Goal: Task Accomplishment & Management: Complete application form

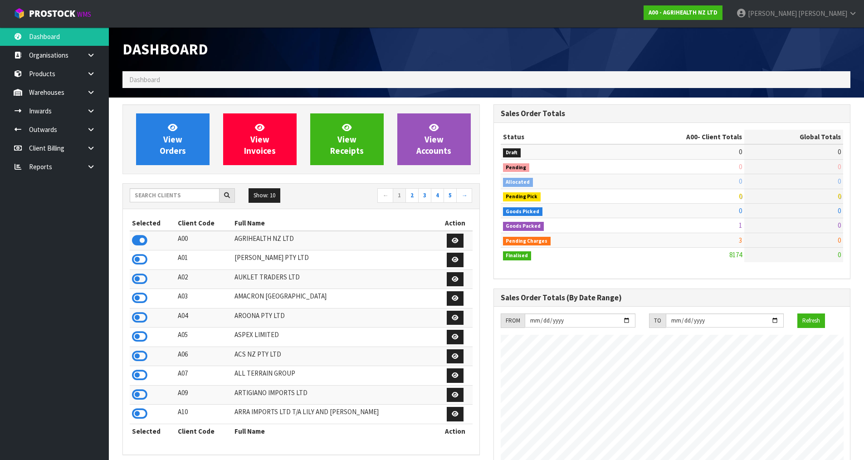
scroll to position [687, 370]
click at [175, 199] on input "text" at bounding box center [175, 195] width 90 height 14
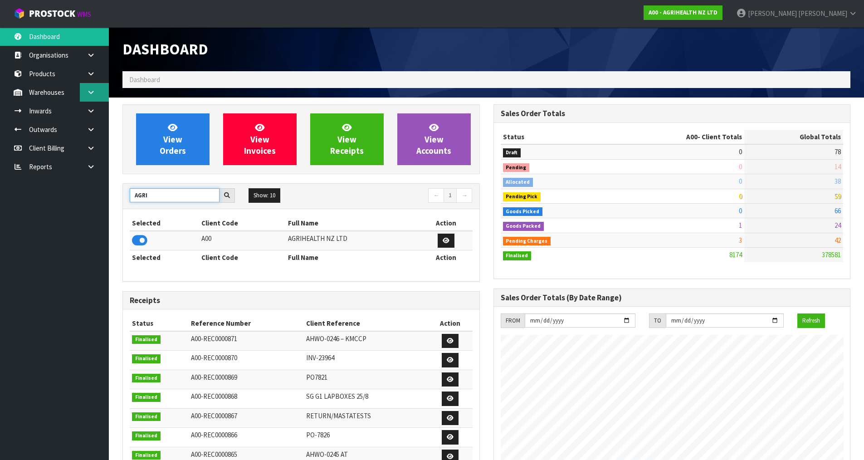
type input "AGRI"
click at [101, 95] on link at bounding box center [94, 92] width 29 height 19
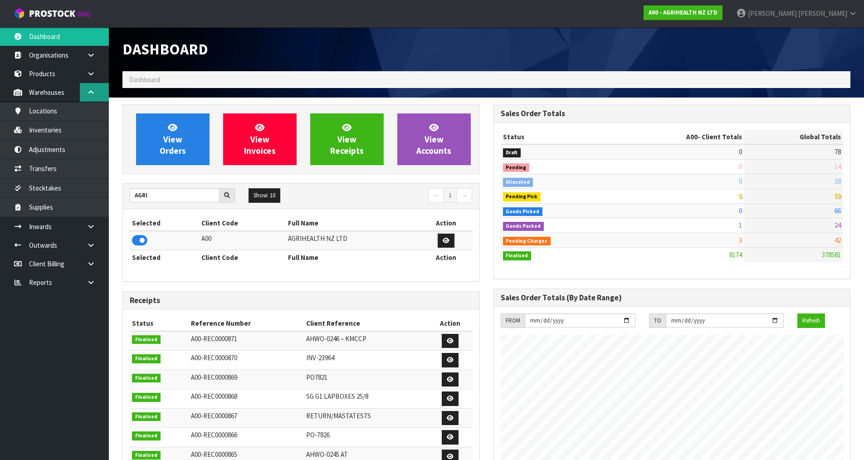
click at [97, 101] on link at bounding box center [94, 92] width 29 height 19
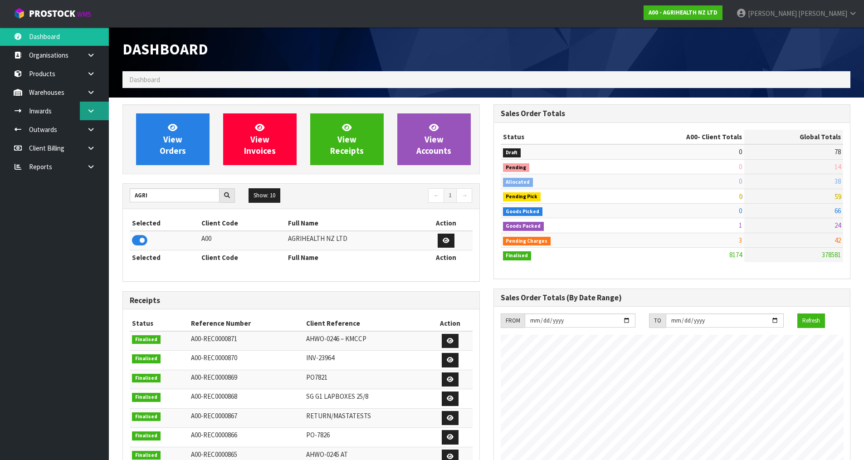
click at [96, 119] on link at bounding box center [94, 111] width 29 height 19
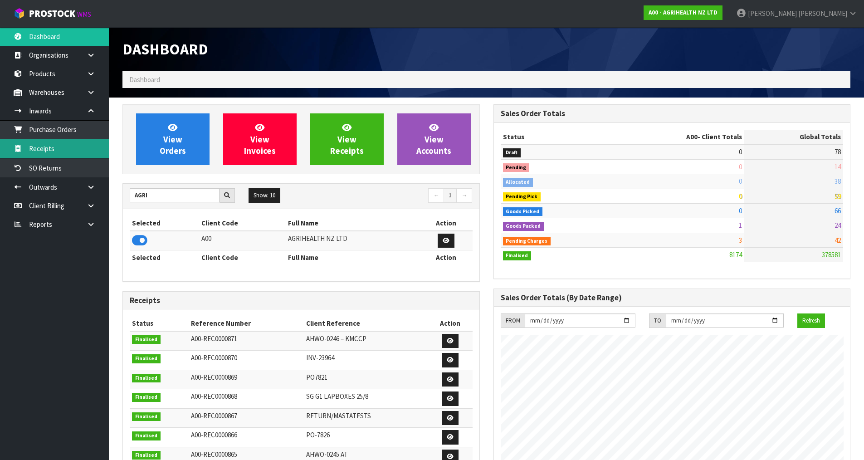
click at [73, 151] on link "Receipts" at bounding box center [54, 148] width 109 height 19
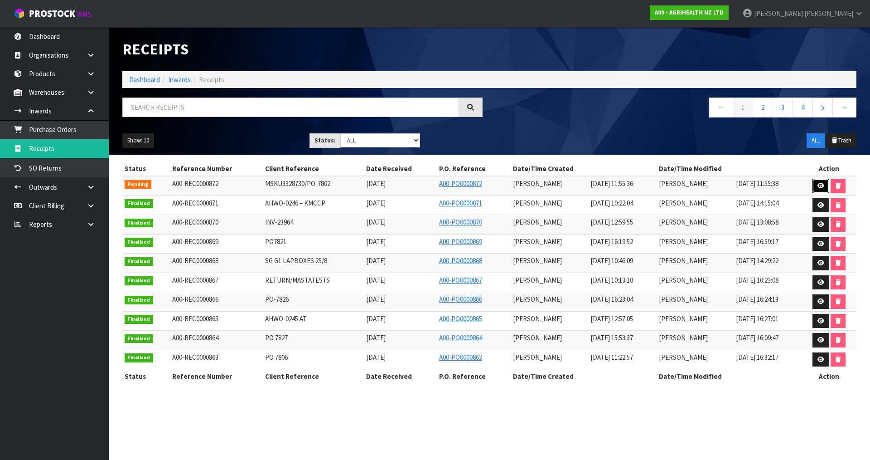
click at [820, 189] on link at bounding box center [821, 186] width 17 height 15
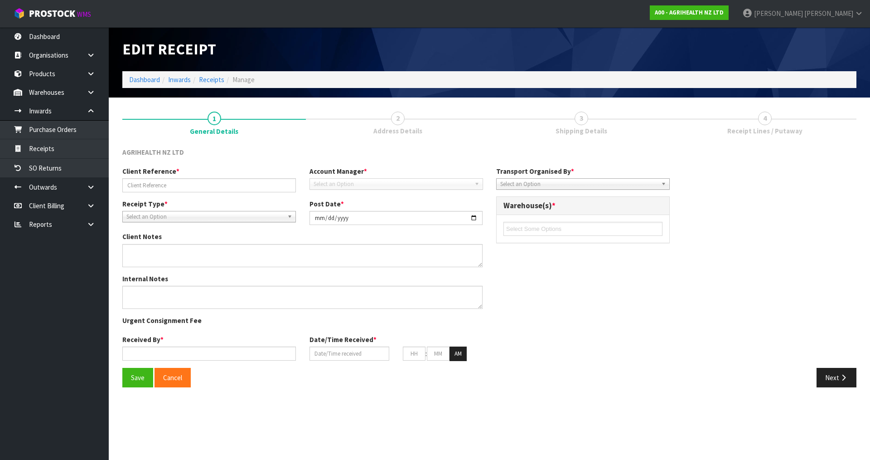
type input "MSKU3328730/PO-7802"
type input "[DATE]"
type input "[PERSON_NAME]"
type input "[DATE]"
type input "11"
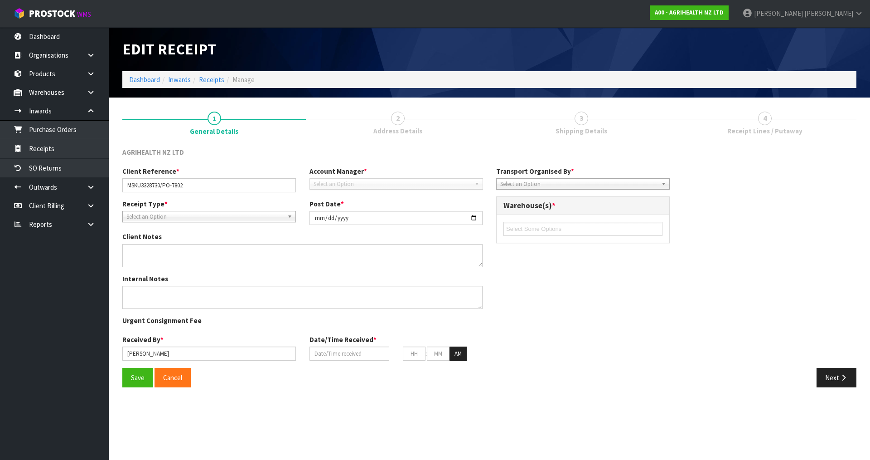
type input "55"
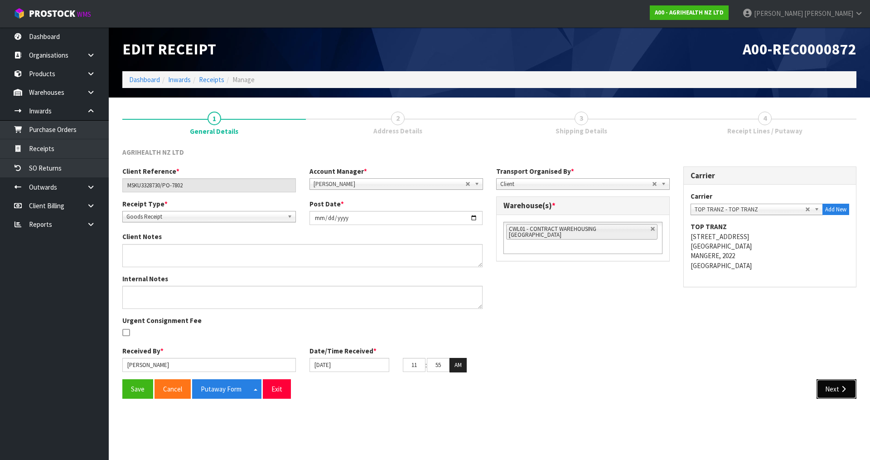
click at [850, 392] on button "Next" at bounding box center [837, 388] width 40 height 19
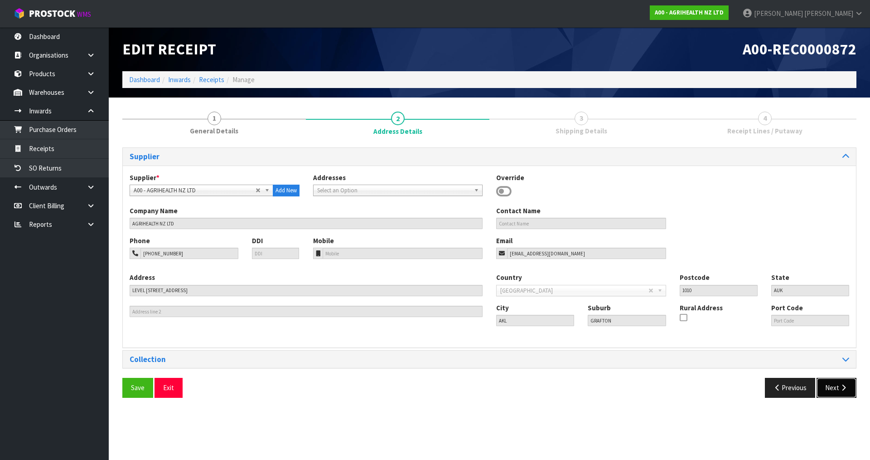
click at [850, 392] on button "Next" at bounding box center [837, 387] width 40 height 19
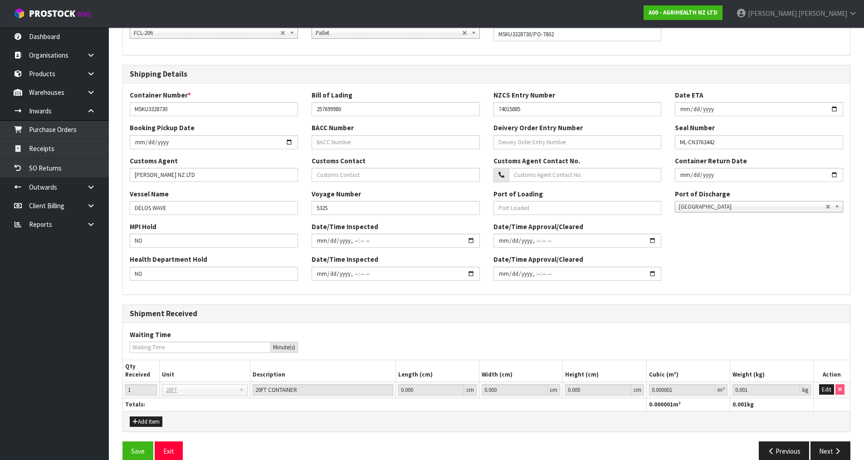
scroll to position [172, 0]
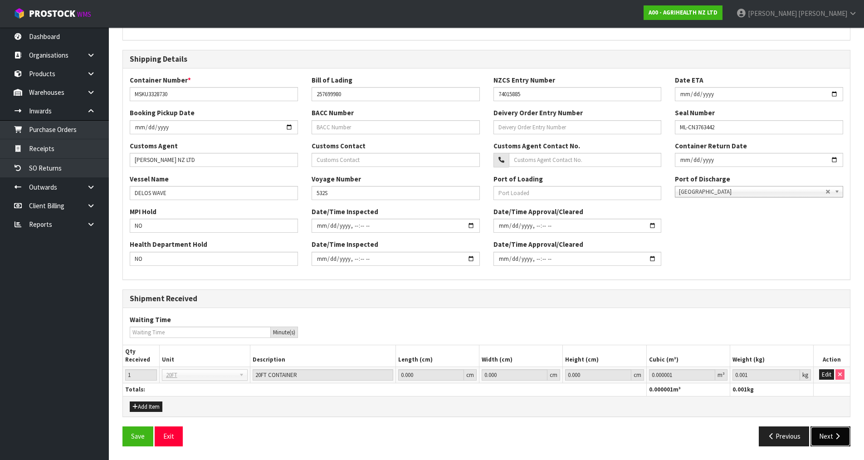
click at [831, 435] on button "Next" at bounding box center [830, 435] width 40 height 19
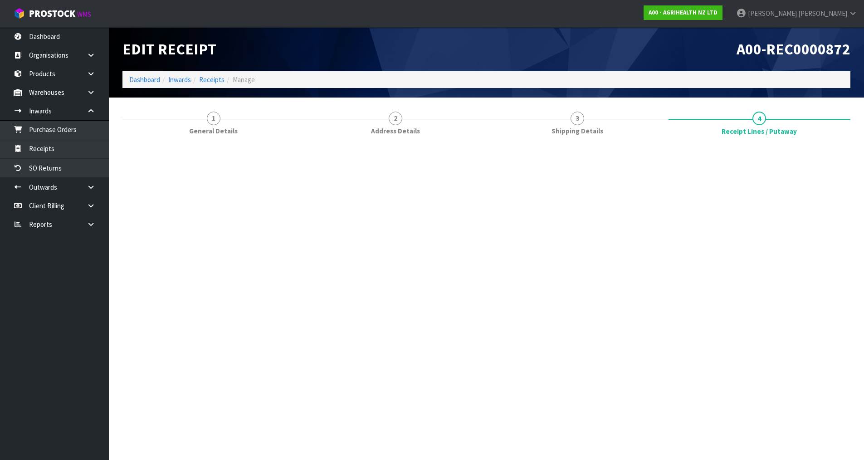
scroll to position [0, 0]
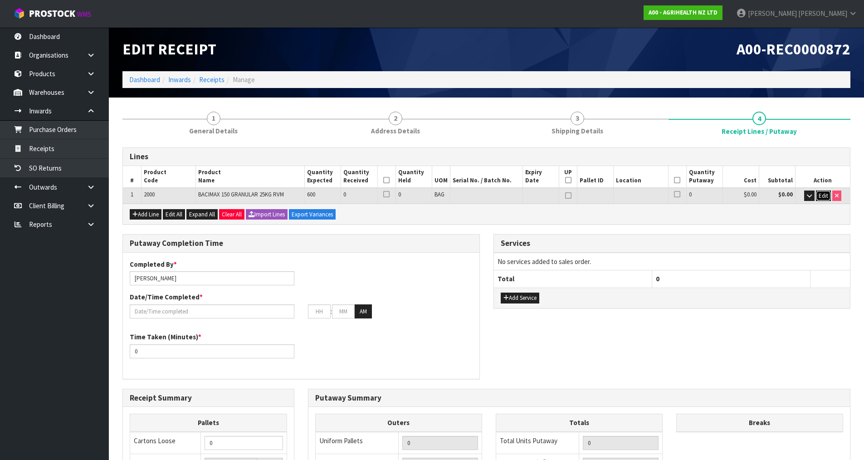
click at [825, 197] on span "Edit" at bounding box center [823, 196] width 10 height 8
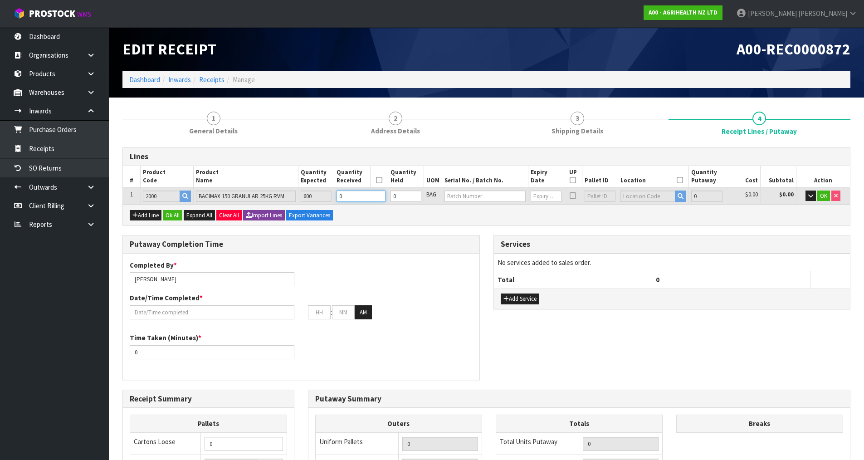
drag, startPoint x: 359, startPoint y: 194, endPoint x: 253, endPoint y: 220, distance: 109.0
click at [253, 220] on div "Lines # Product Code Product Name Quantity Expected Quantity Received Quantity …" at bounding box center [486, 186] width 728 height 78
click at [370, 195] on input "0" at bounding box center [360, 195] width 49 height 11
type input "0"
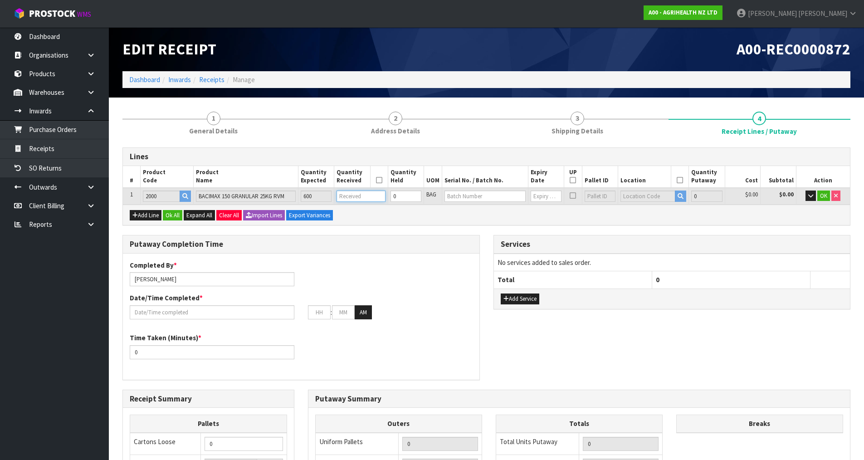
type input "0.45"
type input "157.08"
type input "6"
type input "2.6775"
type input "1552"
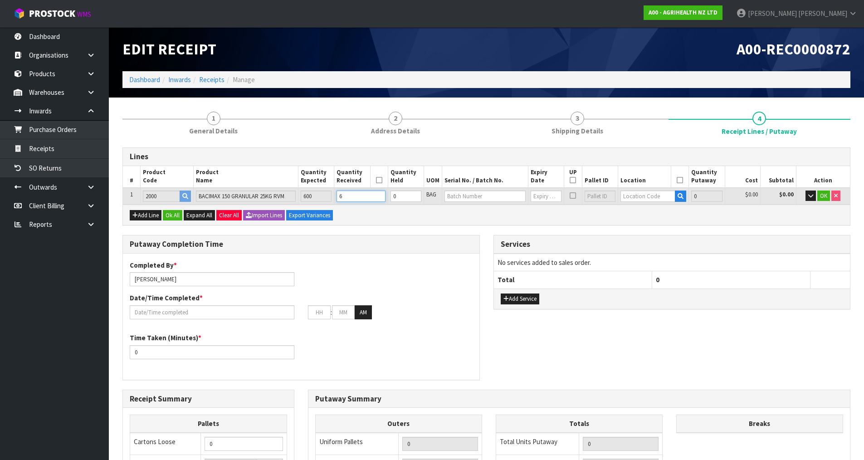
type input "60"
type input "26.775"
type input "15520"
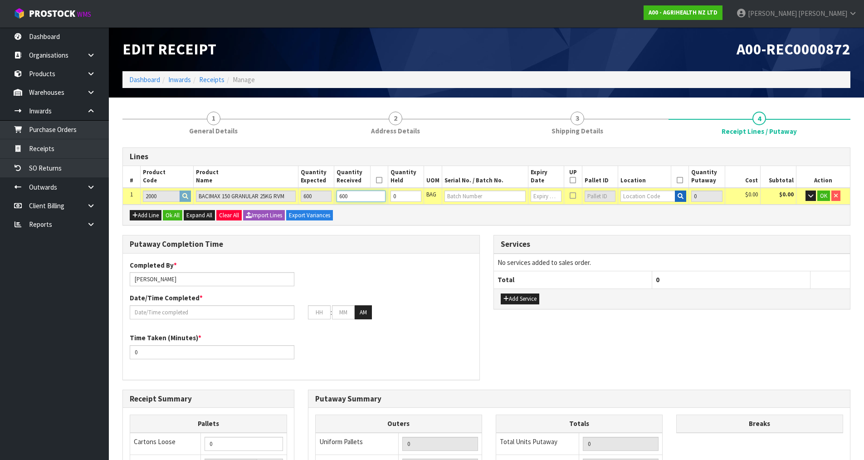
type input "600"
click at [679, 199] on icon "button" at bounding box center [680, 196] width 6 height 6
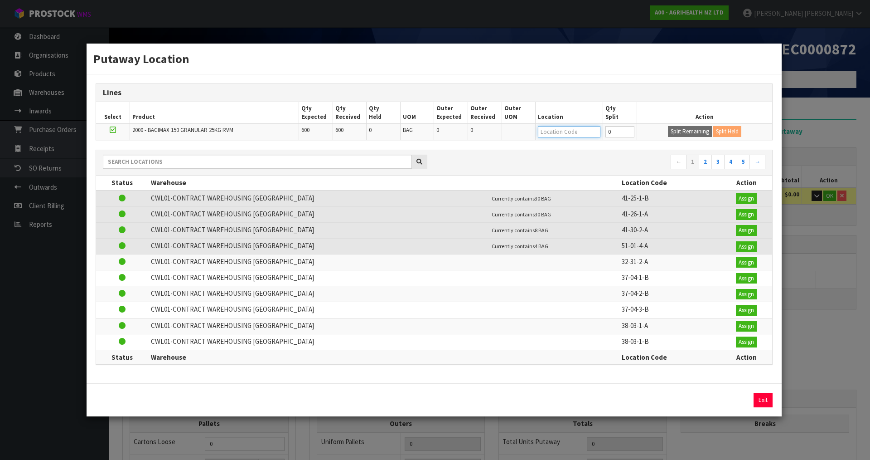
click at [571, 129] on input "text" at bounding box center [569, 131] width 63 height 11
type input "39-10-1-b"
type input "600"
type input "39-10-1-B"
type input "600"
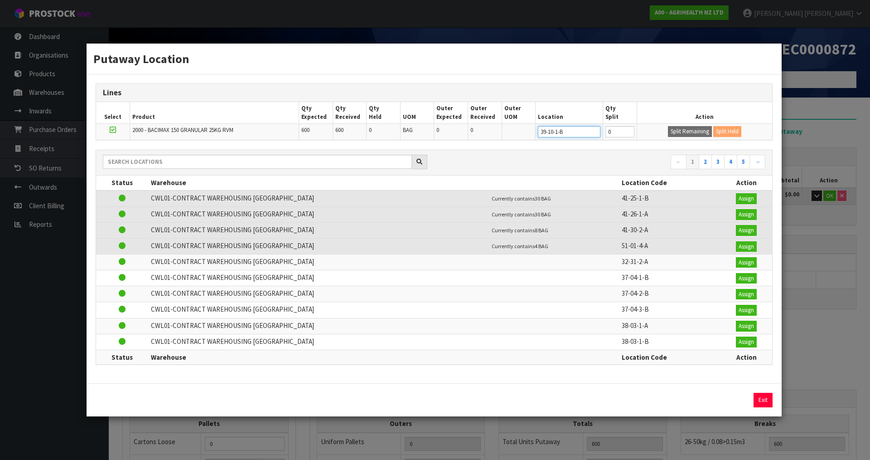
type input "39-10-1-B"
drag, startPoint x: 616, startPoint y: 132, endPoint x: 522, endPoint y: 159, distance: 97.3
click at [522, 159] on div "Lines Select Product Qty Expected Qty Received Qty Held UOM Outer Expected Oute…" at bounding box center [434, 228] width 695 height 309
type input "180"
click at [703, 133] on button "Split Remaining" at bounding box center [690, 131] width 44 height 11
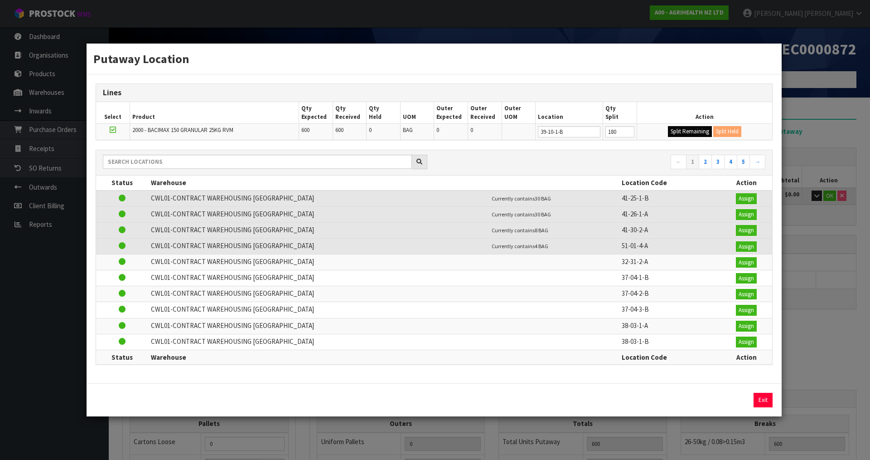
type input "180"
type input "0"
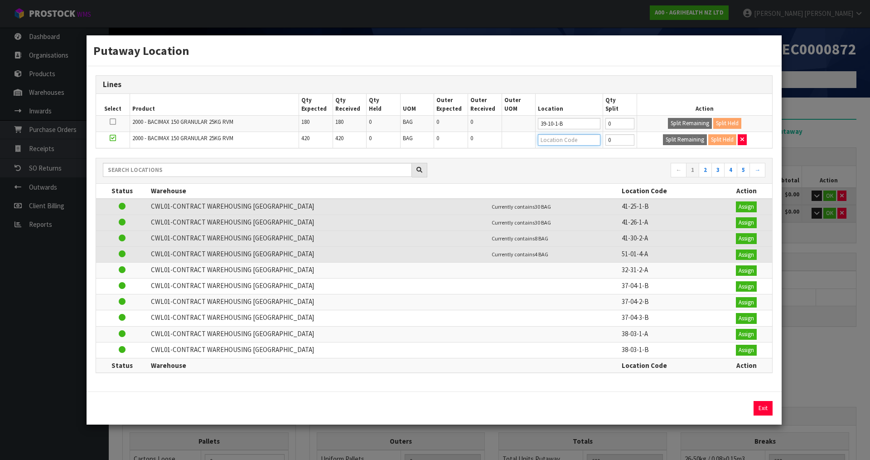
click at [579, 145] on input "text" at bounding box center [569, 139] width 63 height 11
type input "39-18-1-a"
type input "39-18-1-A"
drag, startPoint x: 621, startPoint y: 137, endPoint x: 578, endPoint y: 155, distance: 46.0
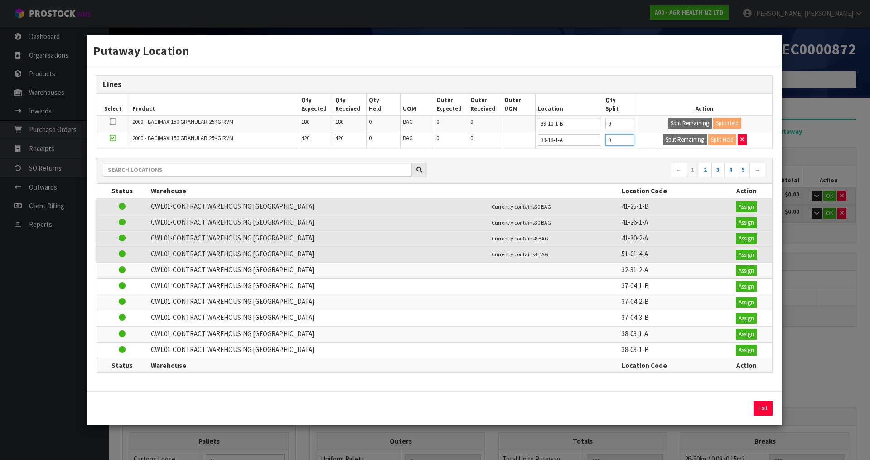
click at [578, 155] on div "Lines Select Product Qty Expected Qty Received Qty Held UOM Outer Expected Oute…" at bounding box center [434, 228] width 695 height 325
type input "180"
click at [690, 139] on button "Split Remaining" at bounding box center [685, 139] width 44 height 11
type input "180"
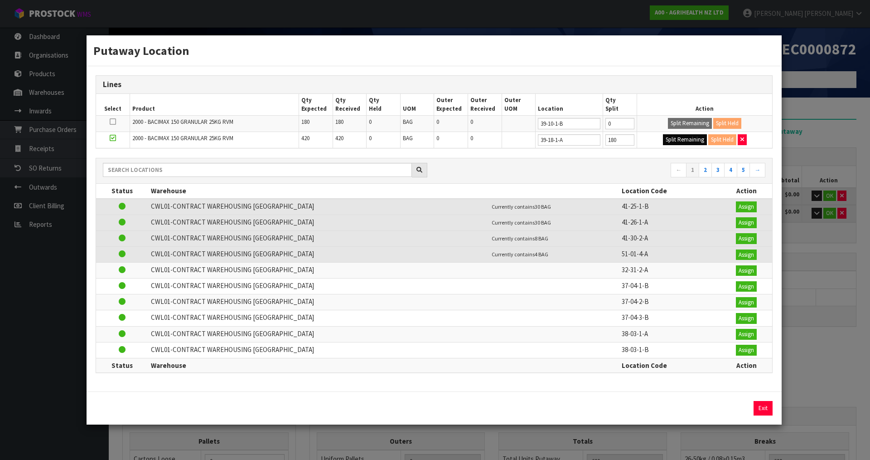
type input "180"
type input "0"
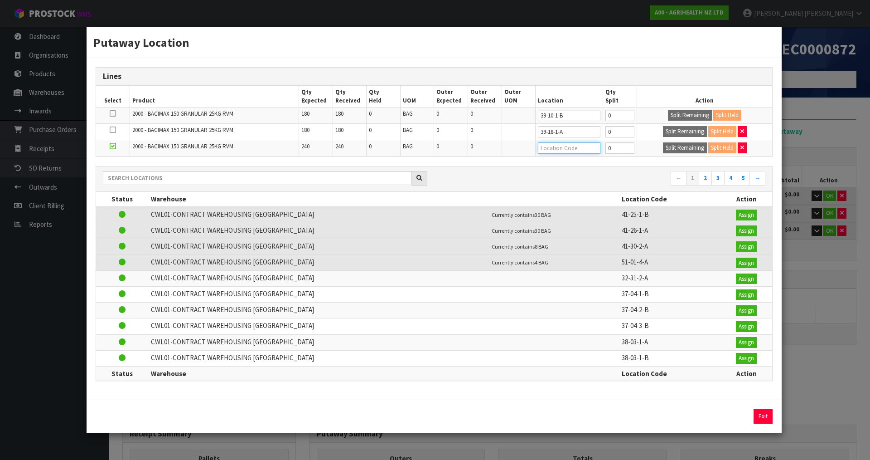
click at [558, 150] on input "text" at bounding box center [569, 147] width 63 height 11
type input "41-09-1-a"
type input "41-09-1-A"
drag, startPoint x: 622, startPoint y: 152, endPoint x: 526, endPoint y: 175, distance: 98.4
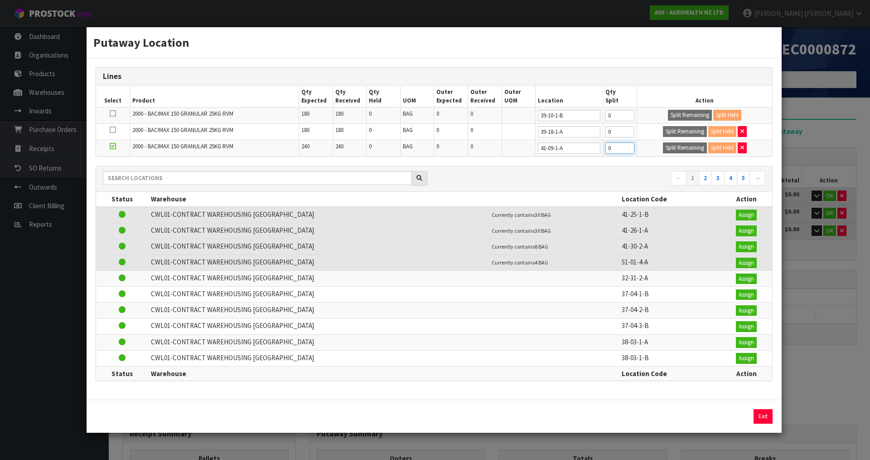
click at [526, 175] on div "Lines Select Product Qty Expected Qty Received Qty Held UOM Outer Expected Oute…" at bounding box center [434, 228] width 695 height 341
type input "120"
click at [676, 146] on button "Split Remaining" at bounding box center [685, 147] width 44 height 11
type input "120"
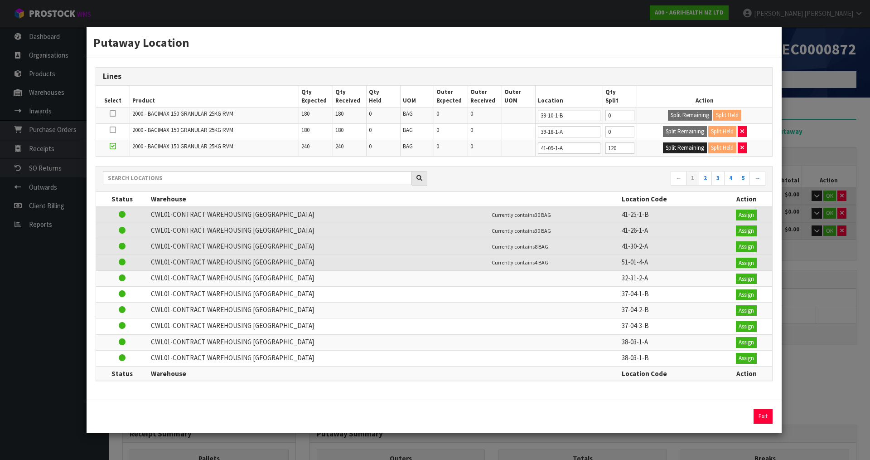
type input "120"
type input "0"
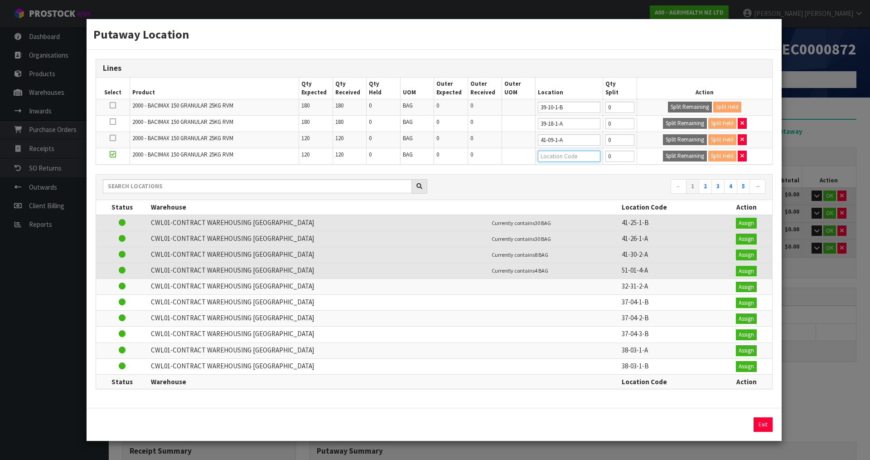
click at [560, 162] on input "text" at bounding box center [569, 156] width 63 height 11
type input "41-03-1-b"
type input "41-03-1-B"
click at [807, 141] on div "Putaway Location Lines Select Product Qty Expected Qty Received Qty Held UOM Ou…" at bounding box center [435, 230] width 870 height 460
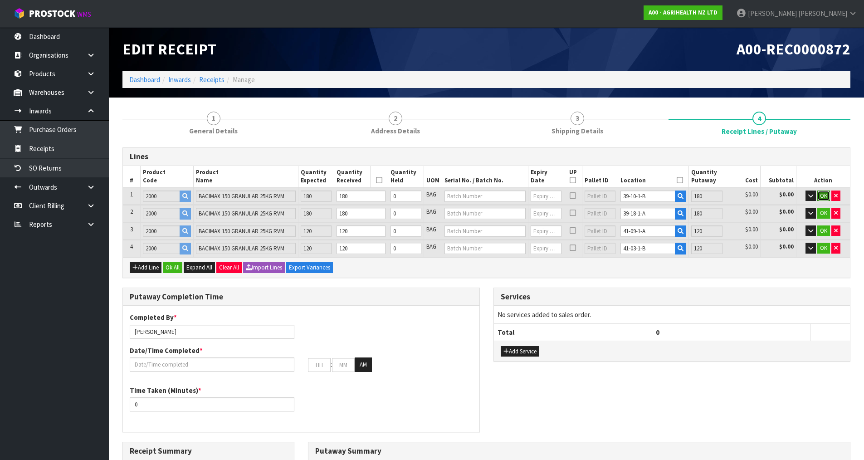
click at [826, 190] on button "OK" at bounding box center [823, 195] width 13 height 11
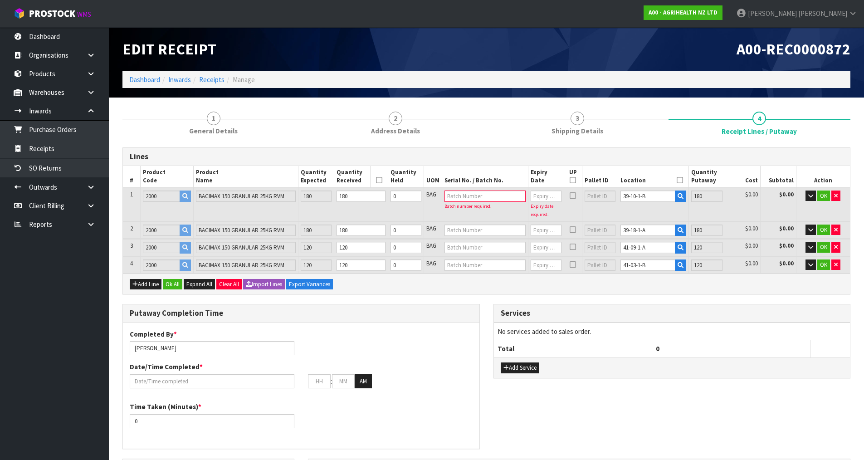
click at [826, 208] on td "OK" at bounding box center [823, 204] width 54 height 33
click at [825, 227] on span "OK" at bounding box center [823, 230] width 7 height 8
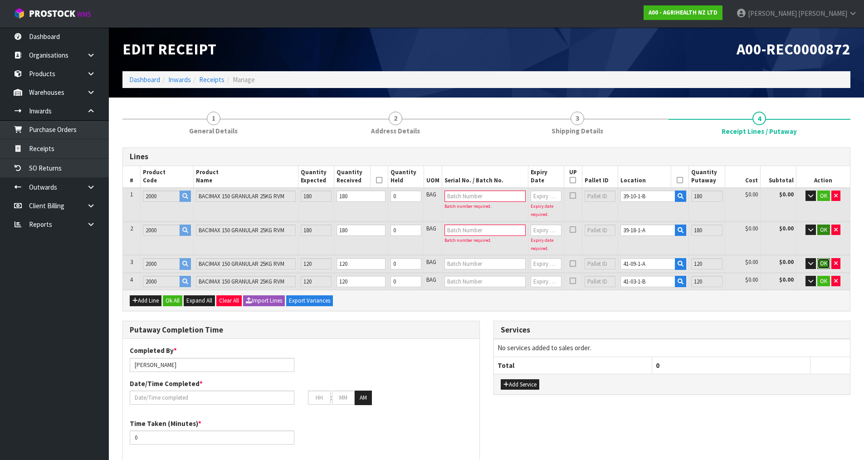
click at [826, 267] on span "OK" at bounding box center [823, 263] width 7 height 8
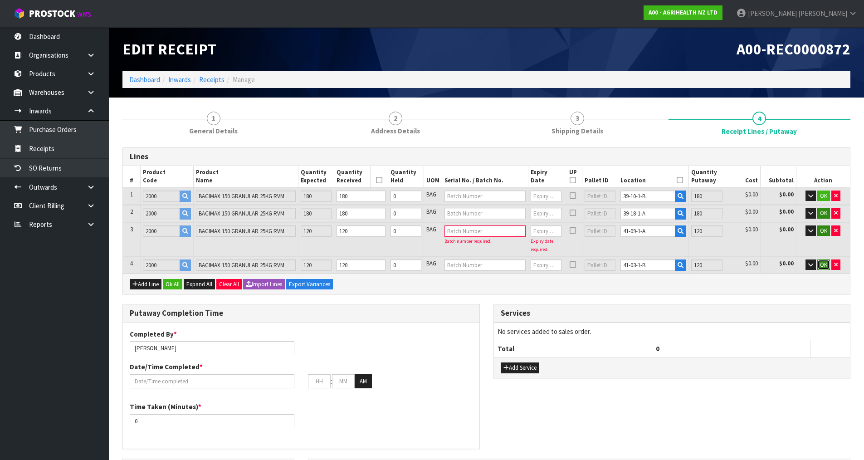
click at [823, 277] on div "Lines # Product Code Product Name Quantity Expected Quantity Received Quantity …" at bounding box center [486, 220] width 728 height 147
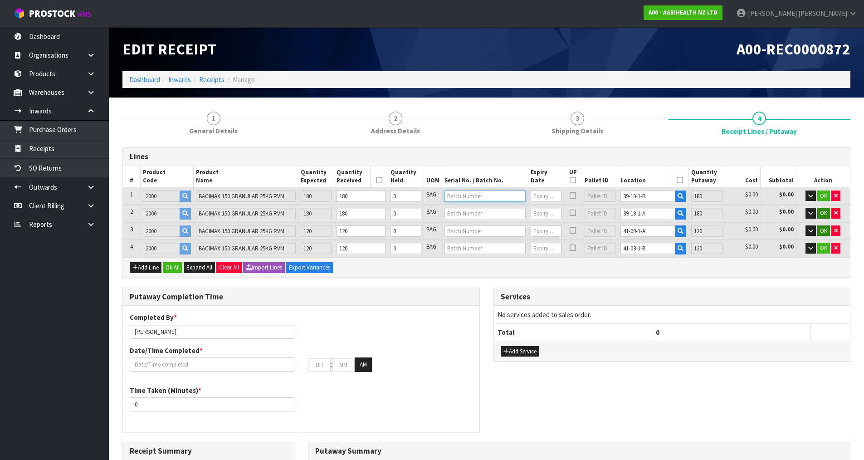
click at [472, 195] on input "text" at bounding box center [484, 195] width 81 height 11
type input "Y250732"
click at [532, 197] on input "text" at bounding box center [545, 195] width 30 height 11
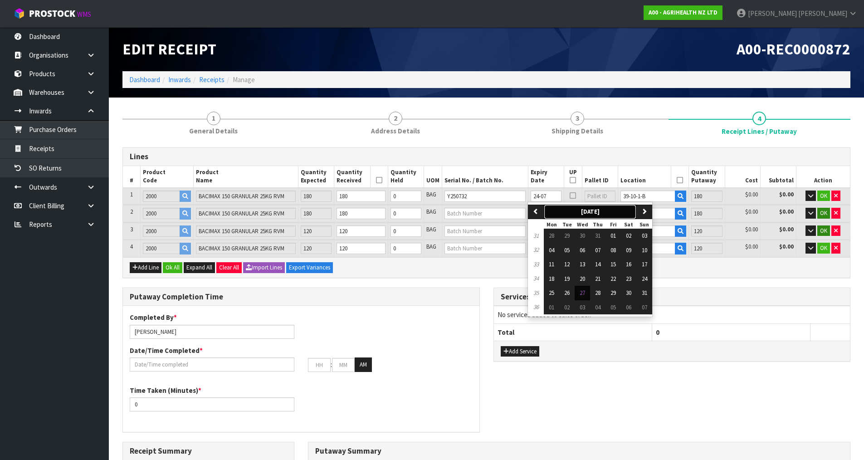
click at [584, 215] on strong "[DATE]" at bounding box center [590, 212] width 19 height 8
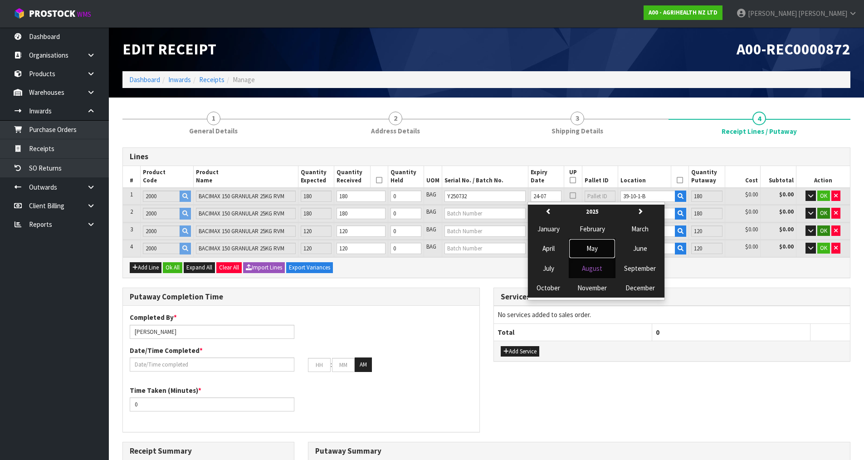
click at [592, 240] on button "May" at bounding box center [592, 247] width 47 height 19
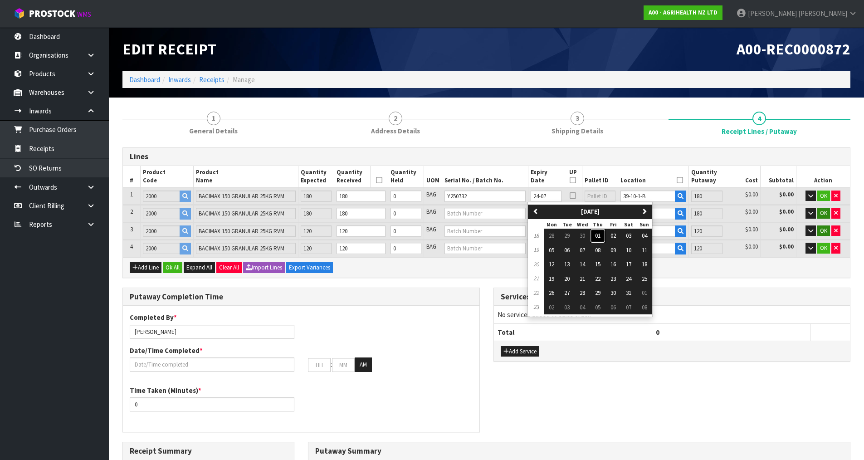
click at [591, 242] on button "01" at bounding box center [597, 236] width 15 height 15
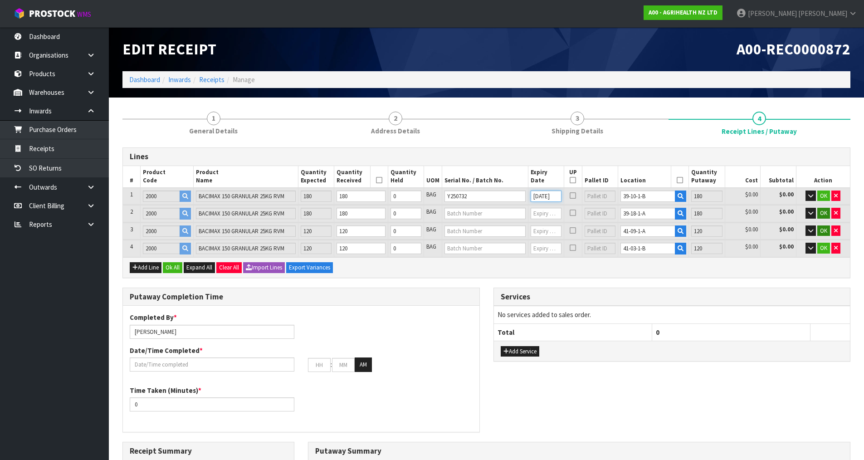
click at [551, 199] on input "[DATE]" at bounding box center [545, 195] width 30 height 11
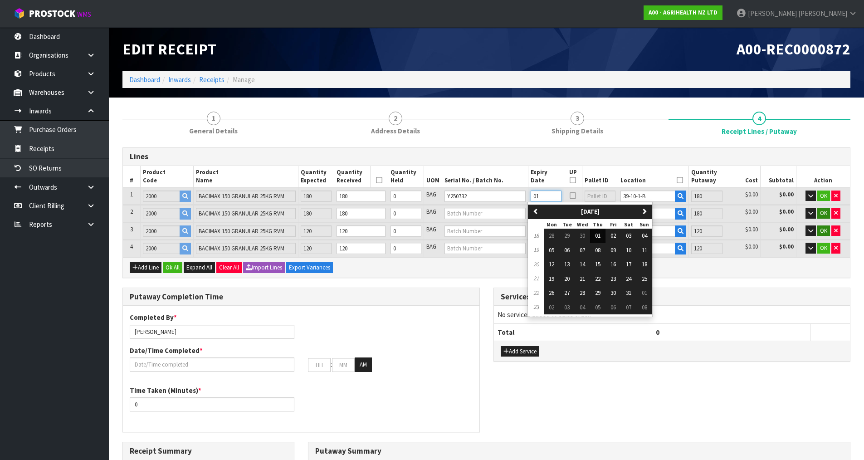
type input "0"
type input "[DATE]"
click at [631, 277] on span "24" at bounding box center [628, 279] width 5 height 8
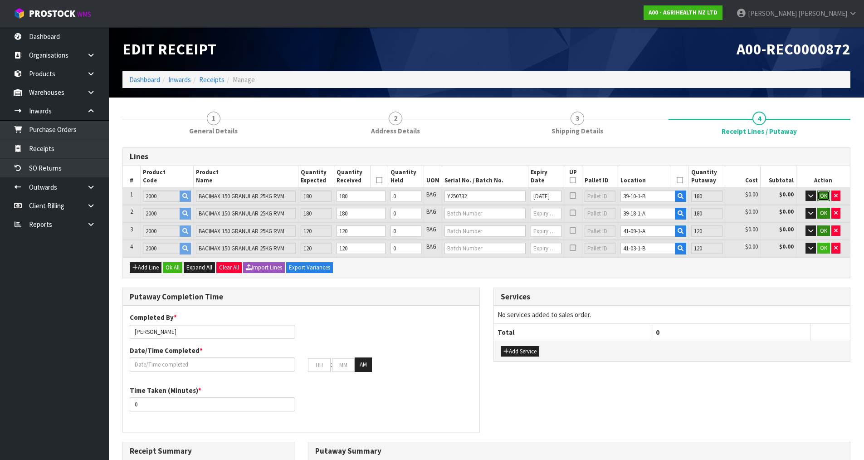
click at [822, 196] on span "OK" at bounding box center [823, 196] width 7 height 8
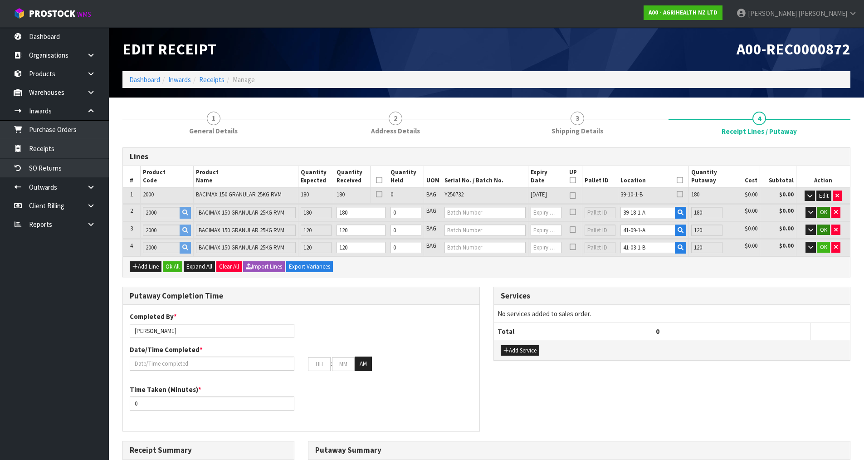
click at [463, 195] on span "Y250732" at bounding box center [453, 194] width 19 height 8
copy span "Y250732"
click at [487, 213] on input "text" at bounding box center [484, 212] width 81 height 11
paste input "Y250732"
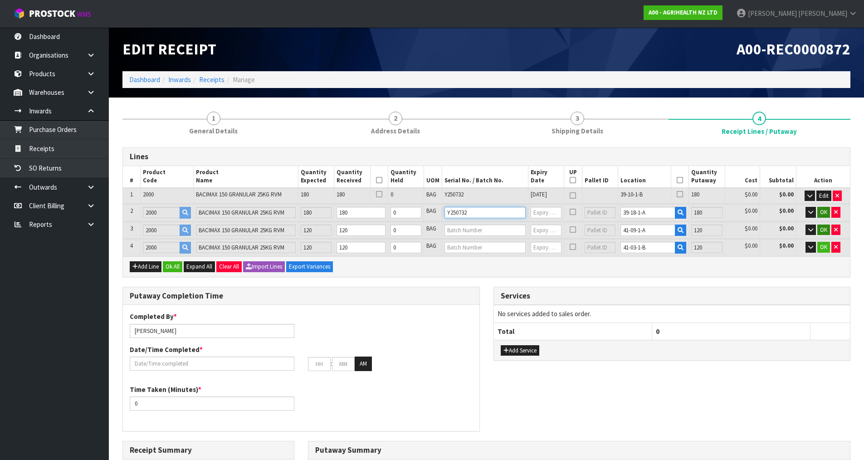
type input "Y250732"
click at [486, 229] on input "text" at bounding box center [484, 229] width 81 height 11
paste input "Y250732"
type input "Y250732"
click at [486, 247] on input "text" at bounding box center [484, 247] width 81 height 11
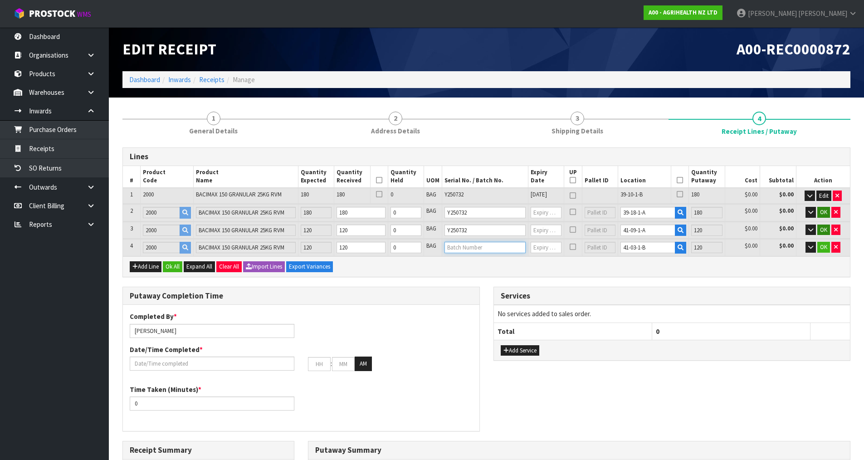
paste input "Y250732"
type input "Y250732"
click at [547, 192] on span "[DATE]" at bounding box center [538, 194] width 16 height 8
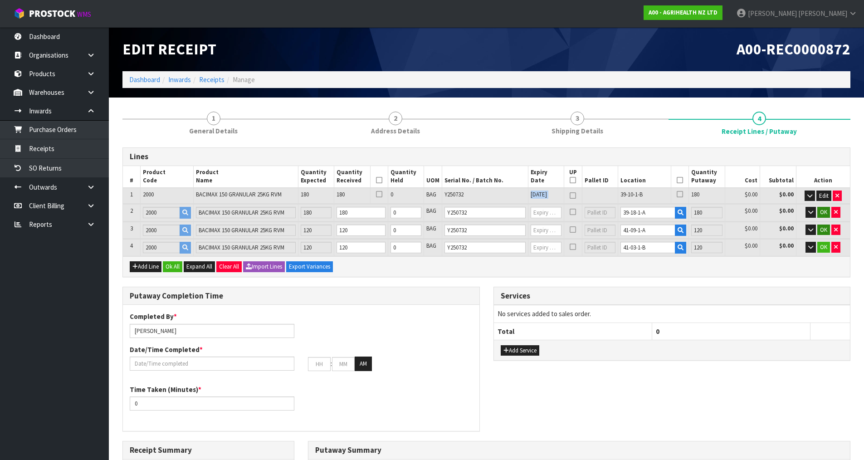
copy tr "[DATE]"
click at [550, 214] on input "text" at bounding box center [545, 212] width 30 height 11
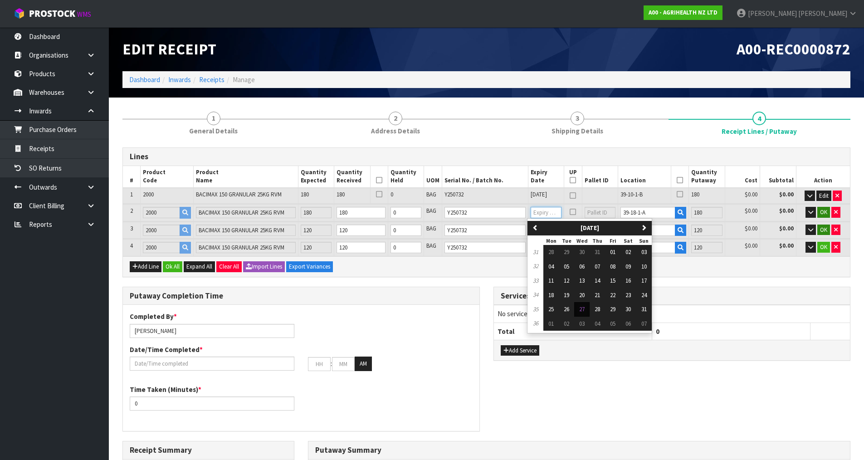
paste input "[DATE]"
type input "[DATE]"
click at [564, 205] on td at bounding box center [573, 212] width 18 height 17
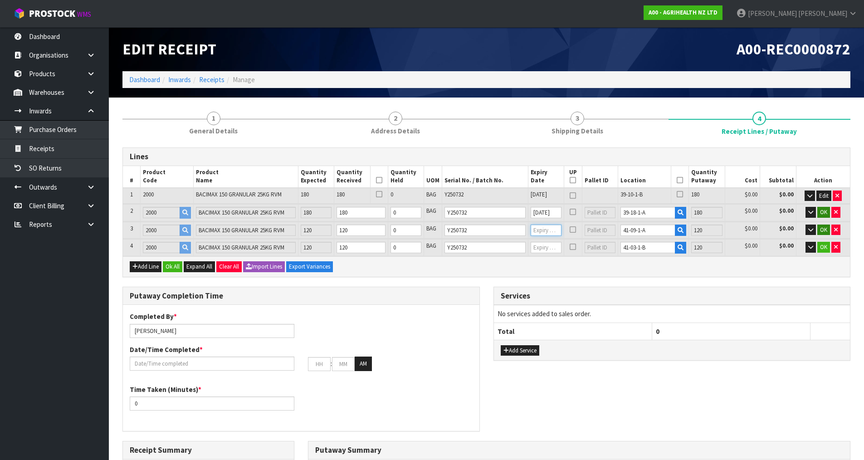
click at [547, 229] on input "text" at bounding box center [545, 229] width 30 height 11
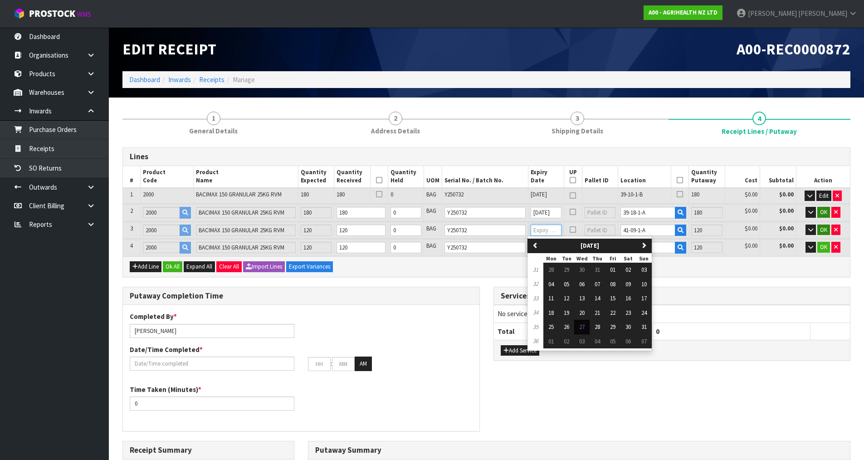
paste input "[DATE]"
type input "[DATE]"
click at [566, 223] on td at bounding box center [573, 230] width 18 height 17
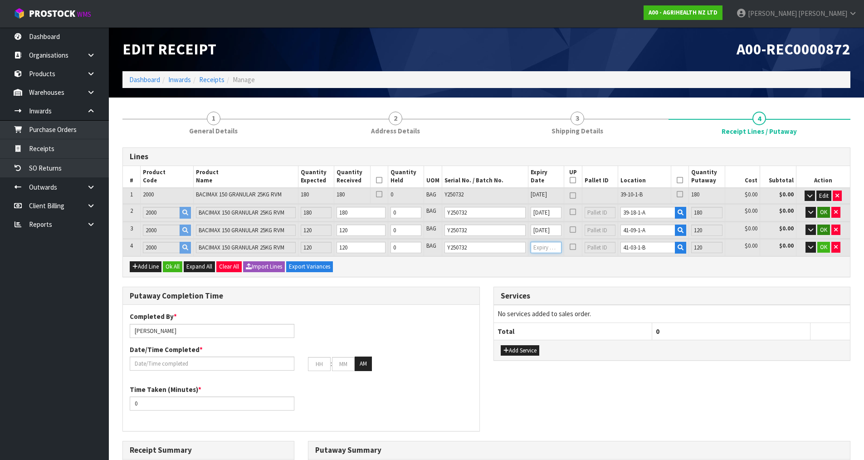
click at [547, 247] on input "text" at bounding box center [545, 247] width 30 height 11
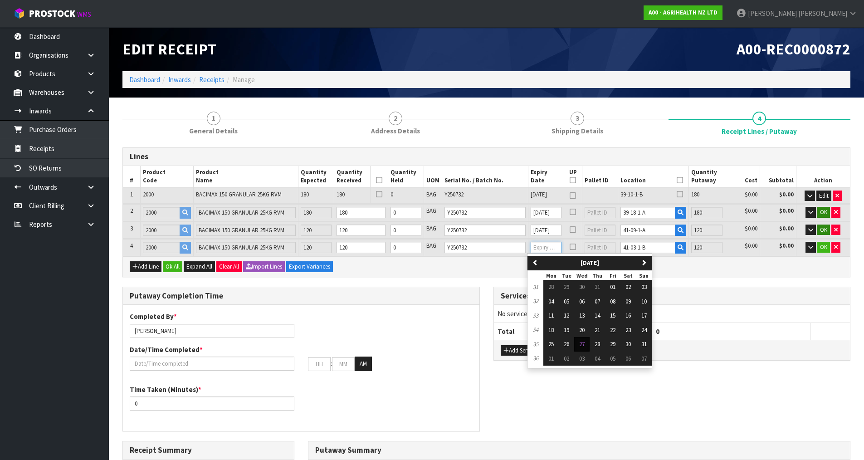
paste input "[DATE]"
type input "[DATE]"
click at [506, 277] on div "Lines # Product Code Product Name Quantity Expected Quantity Received Quantity …" at bounding box center [486, 418] width 728 height 542
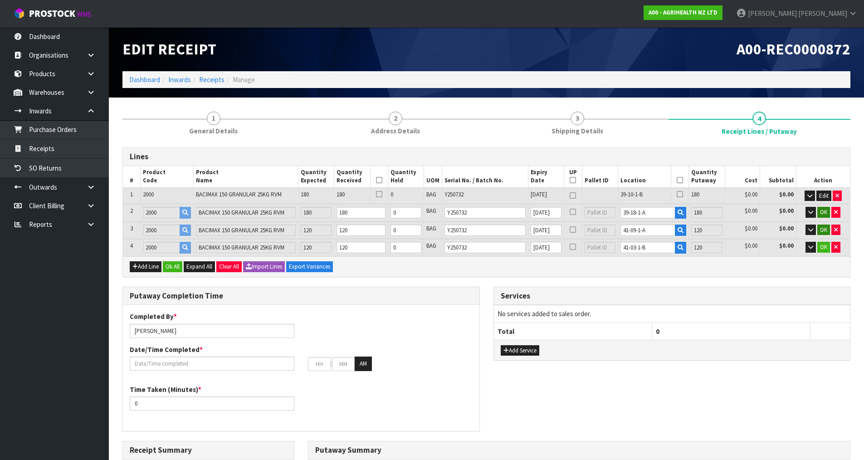
scroll to position [0, 0]
click at [822, 212] on span "OK" at bounding box center [823, 212] width 7 height 8
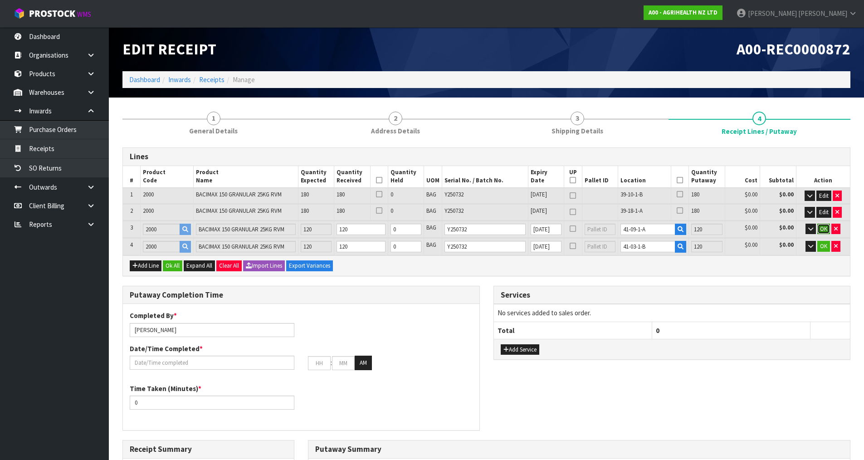
click at [822, 232] on span "OK" at bounding box center [823, 229] width 7 height 8
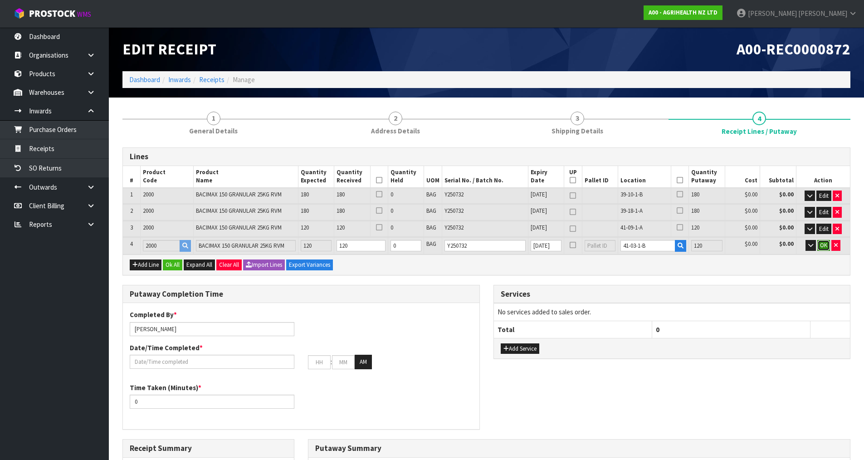
click at [822, 247] on span "OK" at bounding box center [823, 245] width 7 height 8
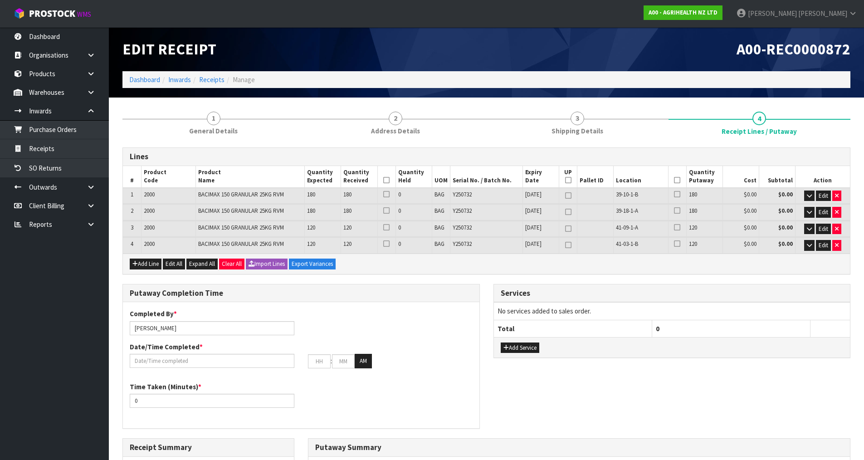
click at [678, 180] on icon at bounding box center [677, 180] width 6 height 0
click at [386, 180] on icon at bounding box center [386, 180] width 6 height 0
click at [567, 180] on icon at bounding box center [568, 180] width 6 height 0
type input "20"
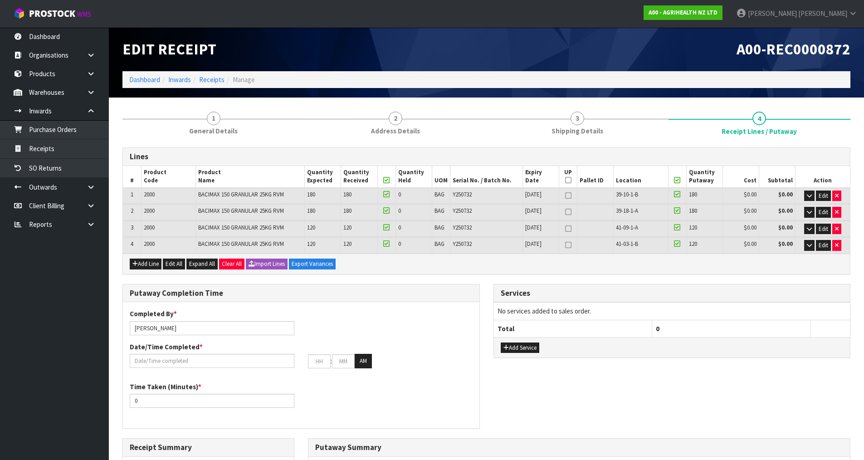
type input "20"
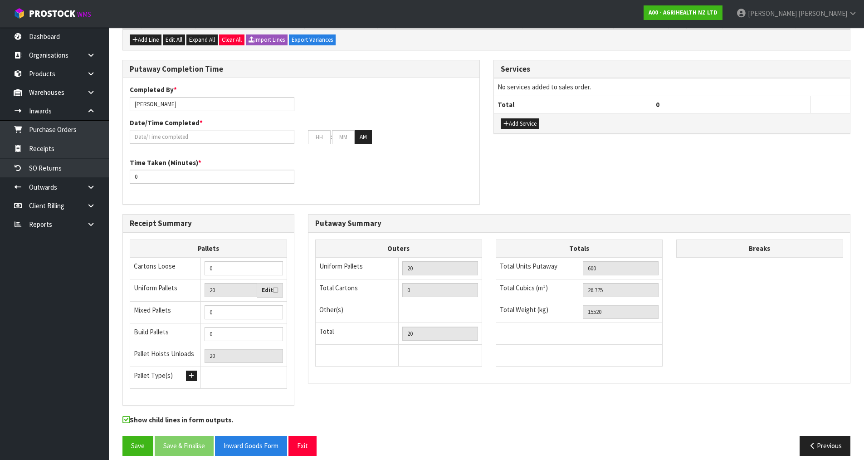
scroll to position [233, 0]
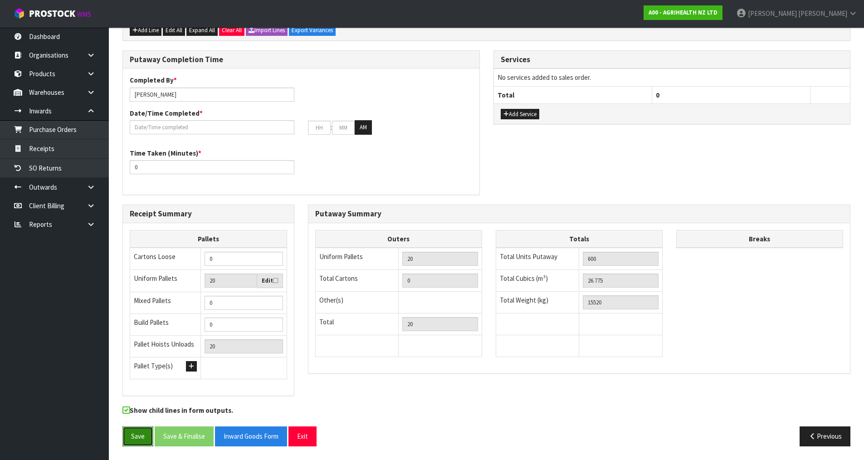
click at [138, 435] on button "Save" at bounding box center [137, 435] width 31 height 19
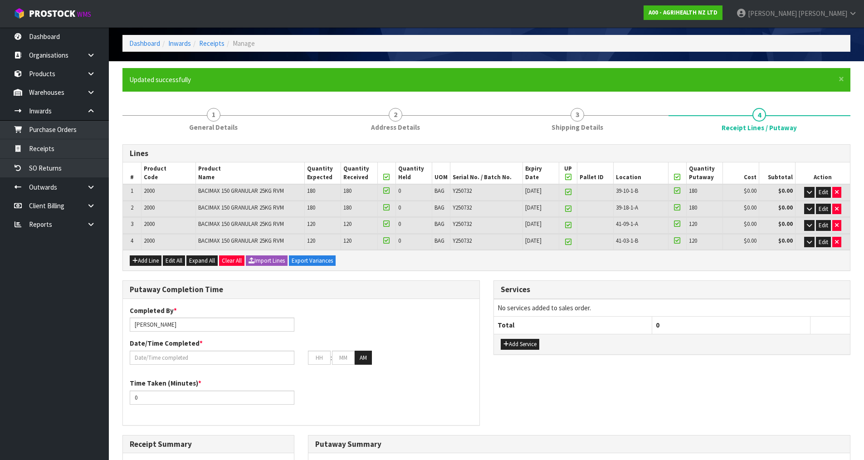
scroll to position [91, 0]
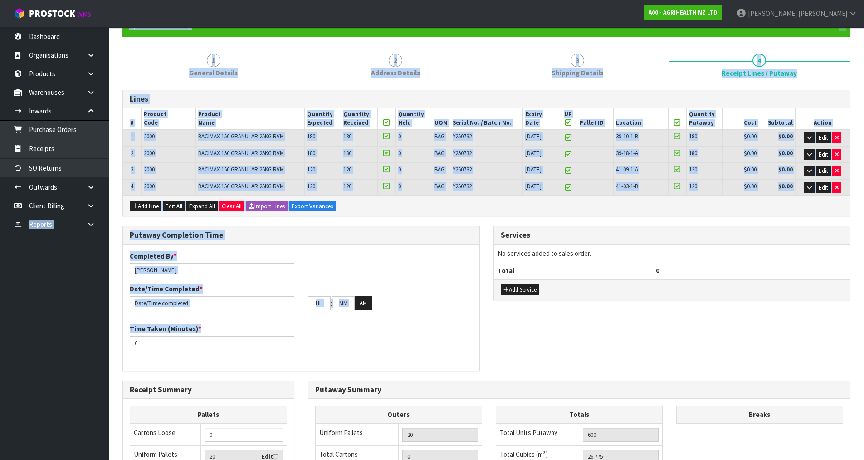
drag, startPoint x: 156, startPoint y: 335, endPoint x: 20, endPoint y: 348, distance: 136.6
click at [17, 347] on body "Toggle navigation ProStock WMS A00 - AGRIHEALTH NZ LTD [PERSON_NAME] Logout Das…" at bounding box center [432, 139] width 864 height 460
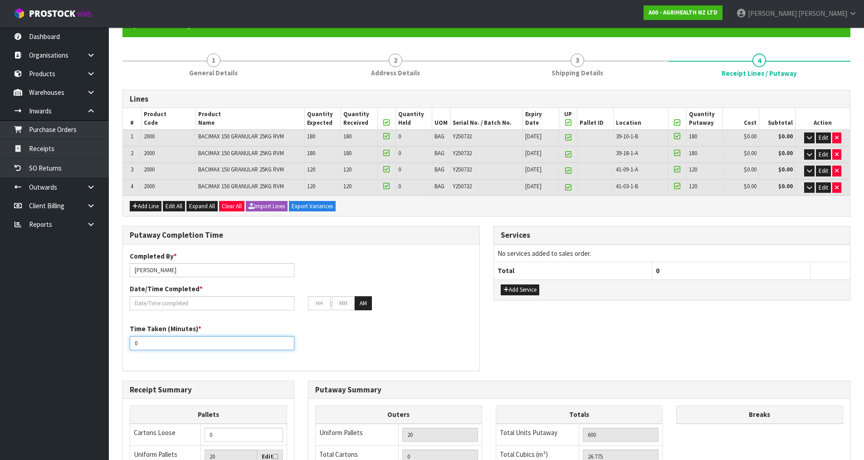
click at [193, 339] on input "0" at bounding box center [212, 343] width 165 height 14
drag, startPoint x: 142, startPoint y: 348, endPoint x: 103, endPoint y: 363, distance: 41.8
click at [103, 363] on body "Toggle navigation ProStock WMS A00 - AGRIHEALTH NZ LTD [PERSON_NAME] Logout Das…" at bounding box center [432, 139] width 864 height 460
type input "6"
type input "2"
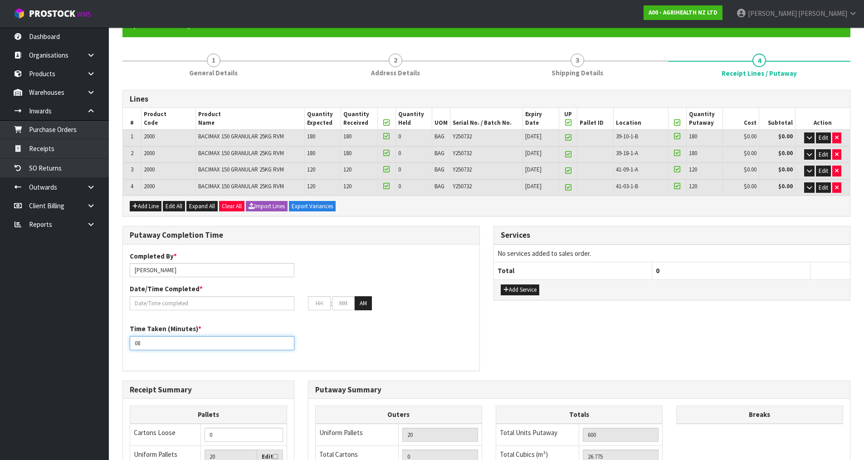
type input "0"
type input "240"
click at [170, 269] on input "[PERSON_NAME]" at bounding box center [212, 270] width 165 height 14
click at [406, 341] on div "Time Taken (Minutes) * 240" at bounding box center [301, 340] width 356 height 33
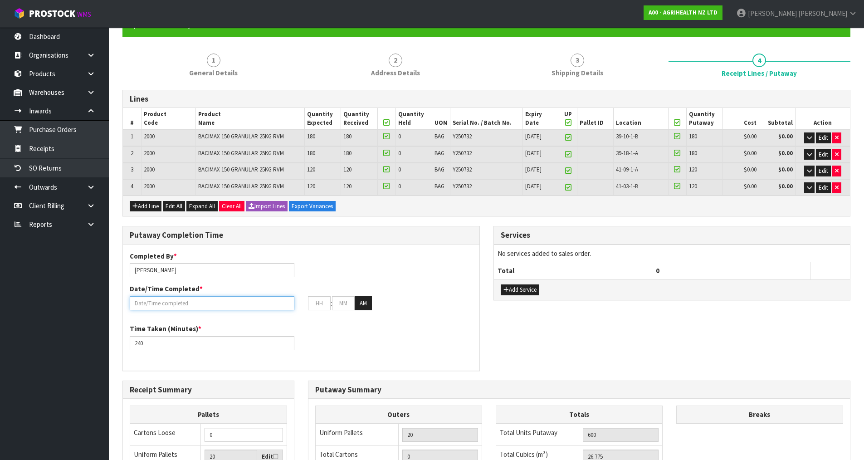
click at [233, 299] on input "text" at bounding box center [212, 303] width 165 height 14
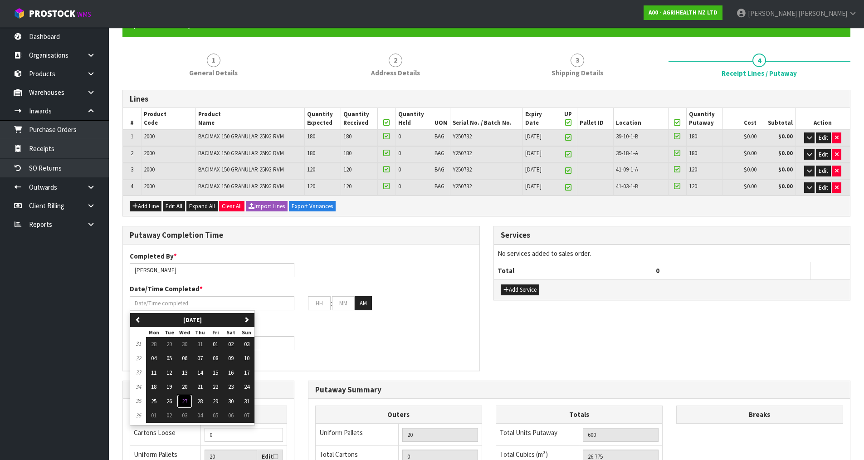
click at [185, 398] on span "27" at bounding box center [184, 401] width 5 height 8
type input "[DATE]"
type input "12"
type input "00"
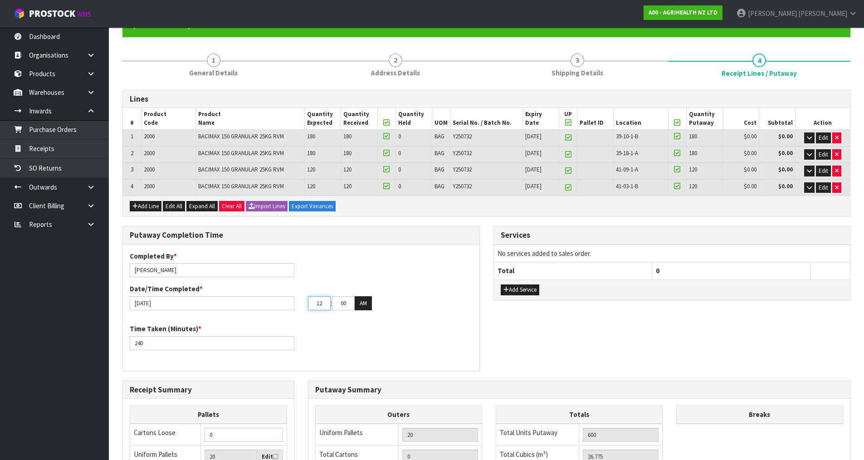
drag, startPoint x: 326, startPoint y: 301, endPoint x: 281, endPoint y: 317, distance: 48.0
click at [281, 317] on div "Completed By * [PERSON_NAME] Date/Time Completed * [DATE] 12 : 00 : 00 AM Time …" at bounding box center [301, 307] width 356 height 112
type input "03"
click at [355, 296] on button "AM" at bounding box center [363, 303] width 17 height 15
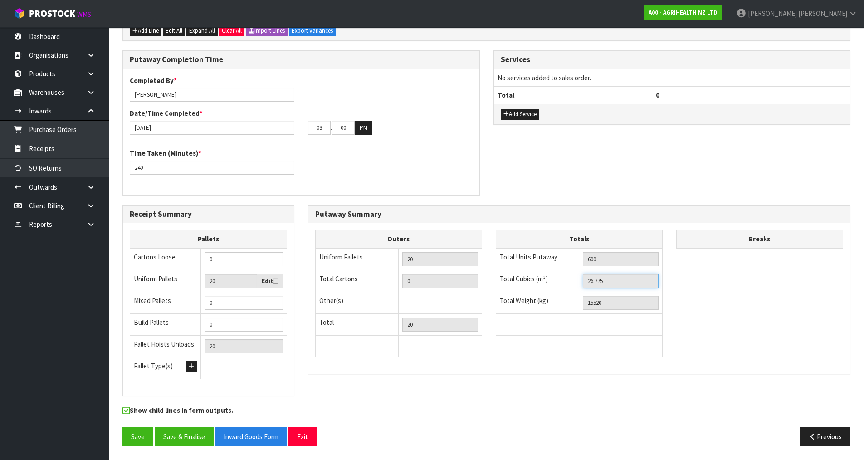
click at [593, 282] on input "26.775" at bounding box center [621, 281] width 76 height 14
click at [815, 436] on icon "button" at bounding box center [812, 436] width 9 height 7
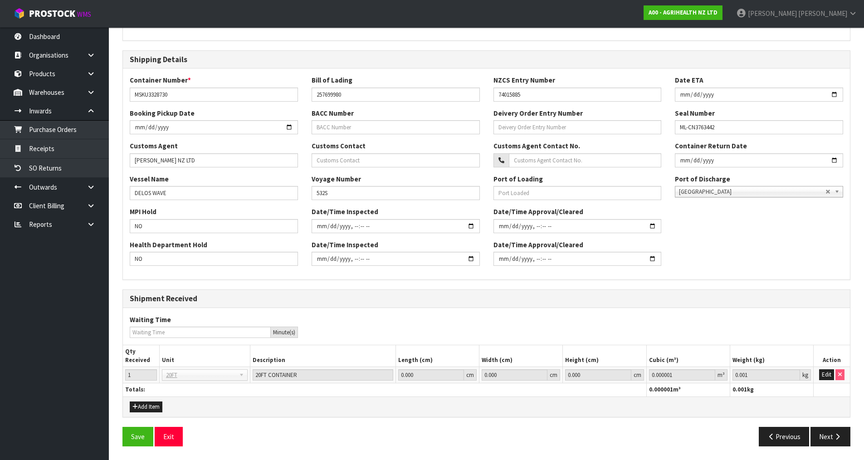
scroll to position [205, 0]
click at [824, 374] on button "Edit" at bounding box center [826, 374] width 15 height 11
drag, startPoint x: 759, startPoint y: 371, endPoint x: 684, endPoint y: 392, distance: 77.8
click at [684, 392] on table "Qty Received Unit Description Length (cm) Width (cm) Height (cm) Cubic (m³) Wei…" at bounding box center [486, 370] width 727 height 51
type input "15520"
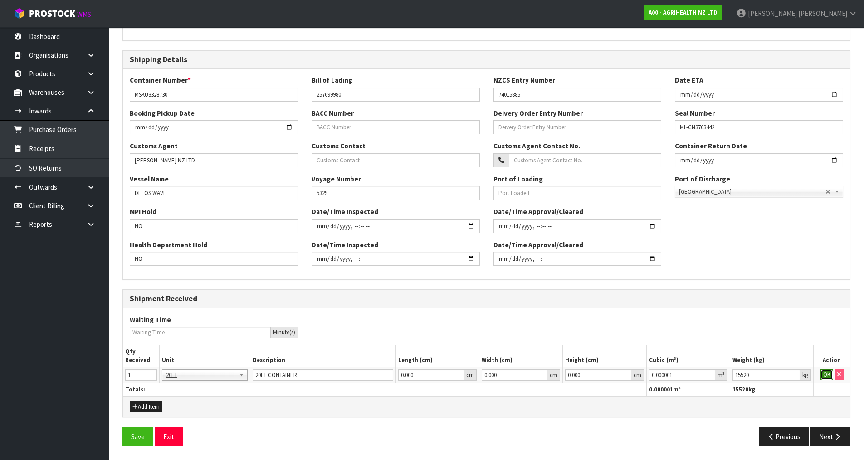
click at [827, 378] on button "OK" at bounding box center [826, 374] width 13 height 11
click at [827, 376] on button "Edit" at bounding box center [826, 374] width 15 height 11
drag, startPoint x: 694, startPoint y: 372, endPoint x: 566, endPoint y: 376, distance: 128.4
click at [566, 376] on tr "1 20FT 20FT 20FT CONTAINER 0.000 cm 0.000 cm 0.000 cm 0.000001 m³ 15520 kg OK" at bounding box center [486, 375] width 727 height 16
paste input "26.775"
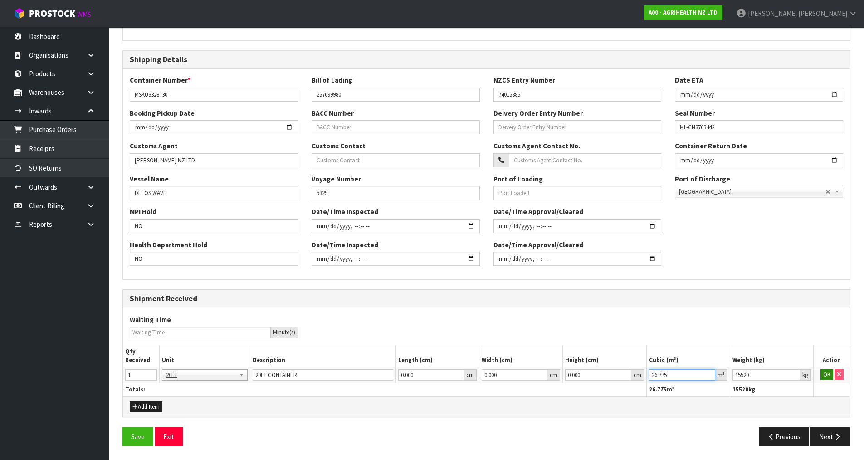
type input "26.775"
click at [828, 376] on button "OK" at bounding box center [826, 374] width 13 height 11
click at [832, 432] on button "Next" at bounding box center [830, 436] width 40 height 19
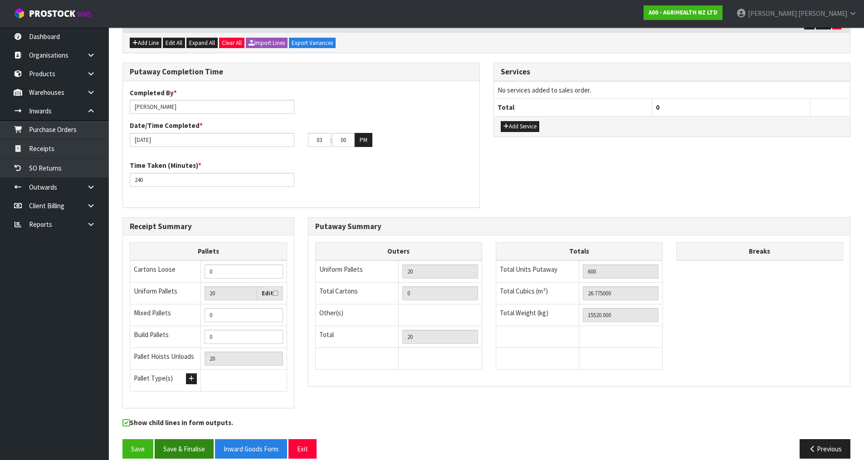
scroll to position [266, 0]
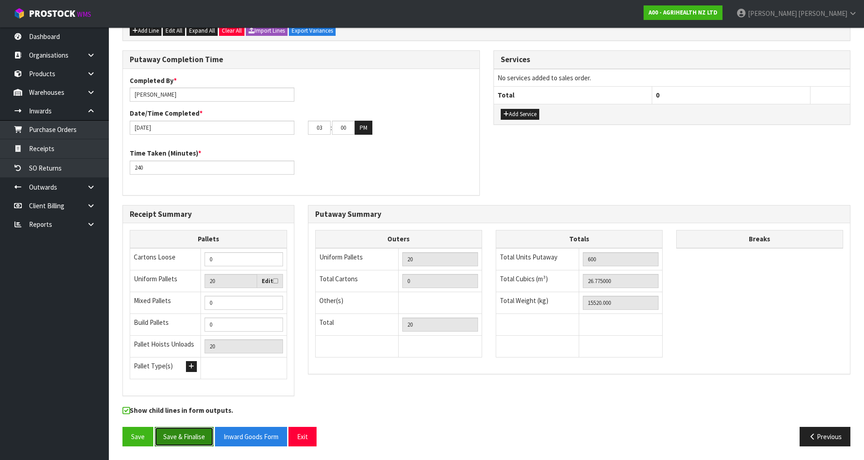
click at [193, 435] on button "Save & Finalise" at bounding box center [184, 436] width 59 height 19
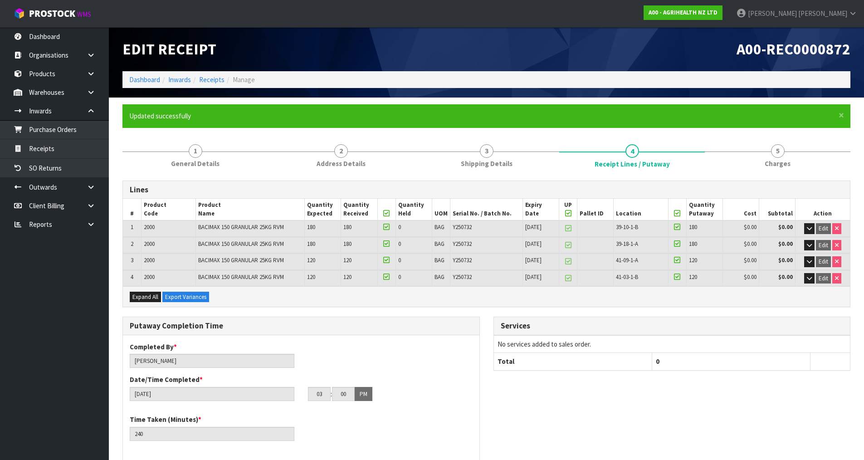
click at [578, 51] on h1 "A00-REC0000872" at bounding box center [671, 49] width 357 height 17
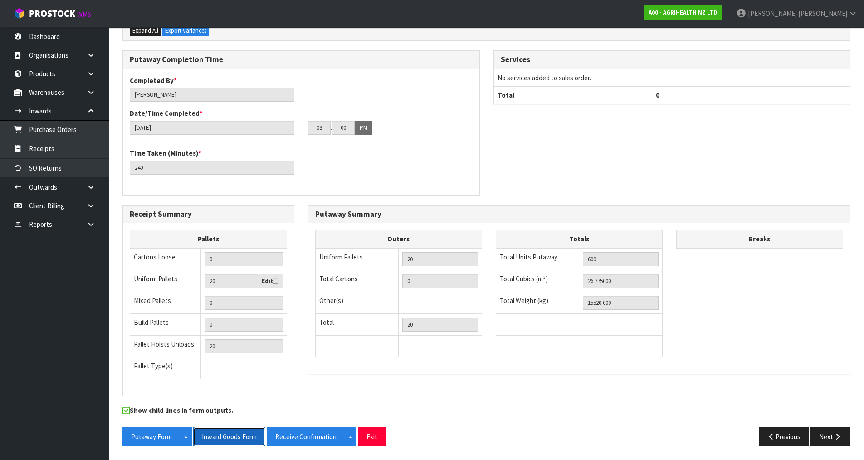
click at [224, 443] on button "Inward Goods Form" at bounding box center [229, 436] width 72 height 19
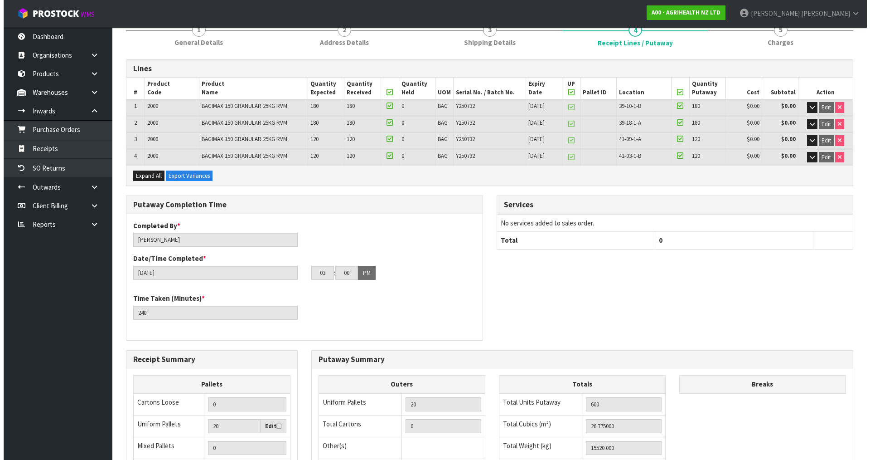
scroll to position [0, 0]
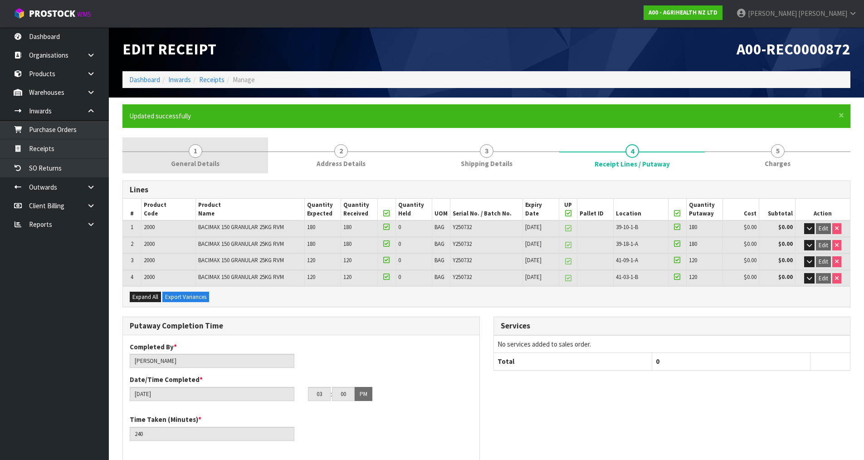
click at [195, 146] on span "1" at bounding box center [196, 151] width 14 height 14
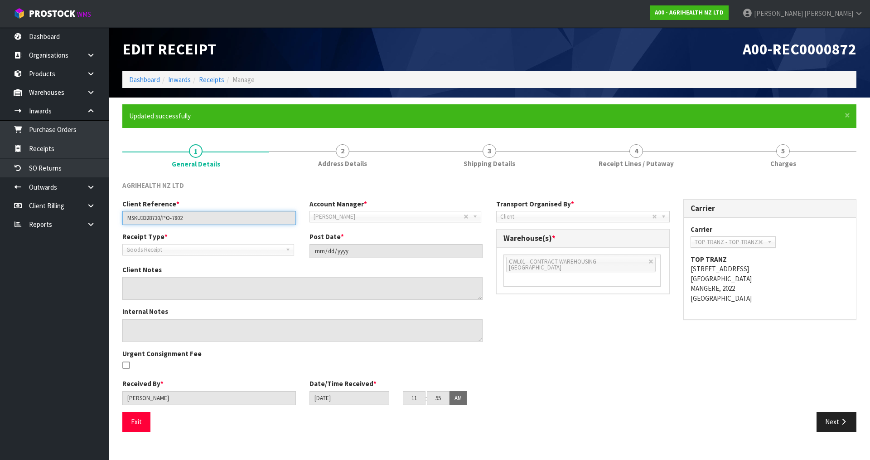
click at [146, 218] on input "MSKU3328730/PO-7802" at bounding box center [209, 218] width 174 height 14
